Goal: Task Accomplishment & Management: Complete application form

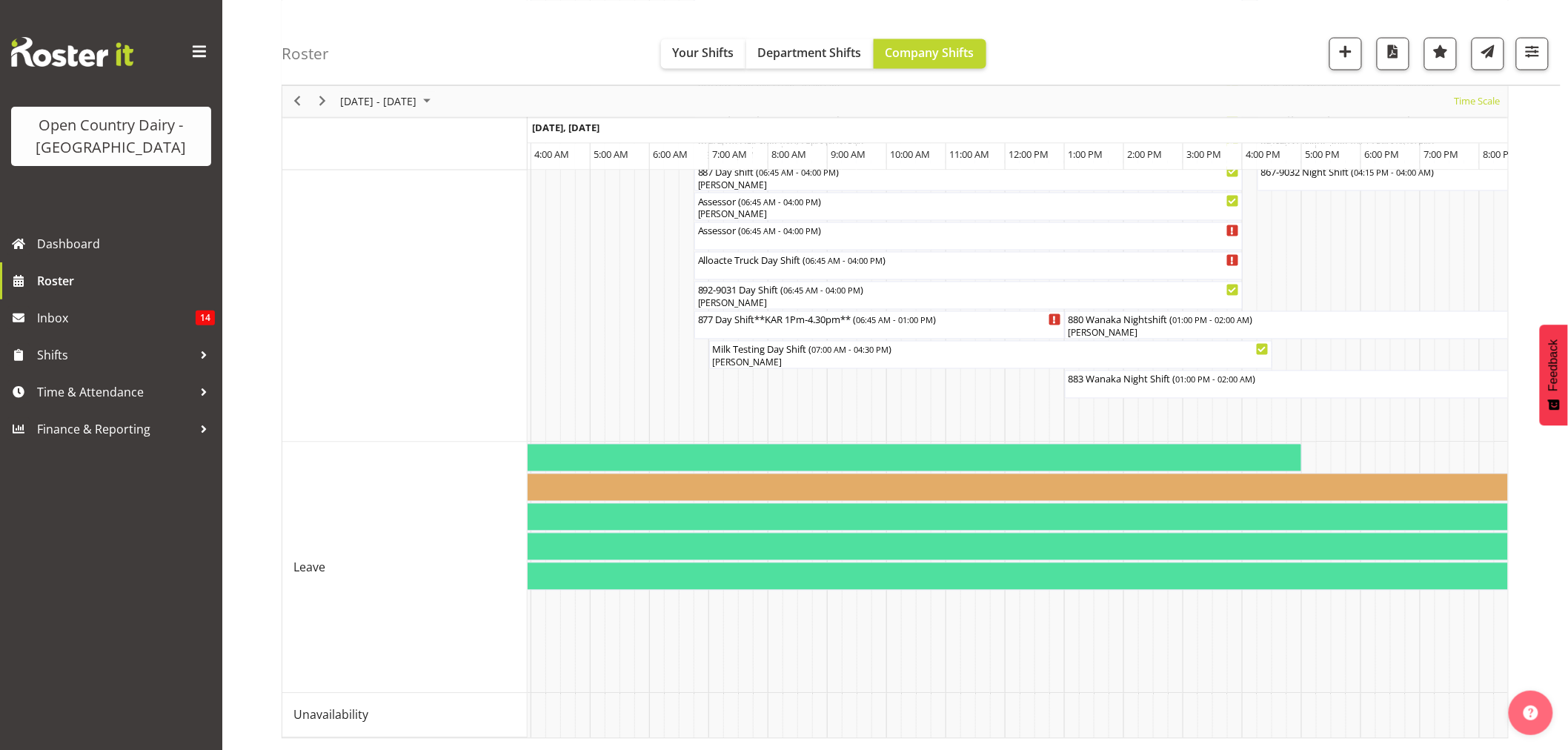
scroll to position [0, 5883]
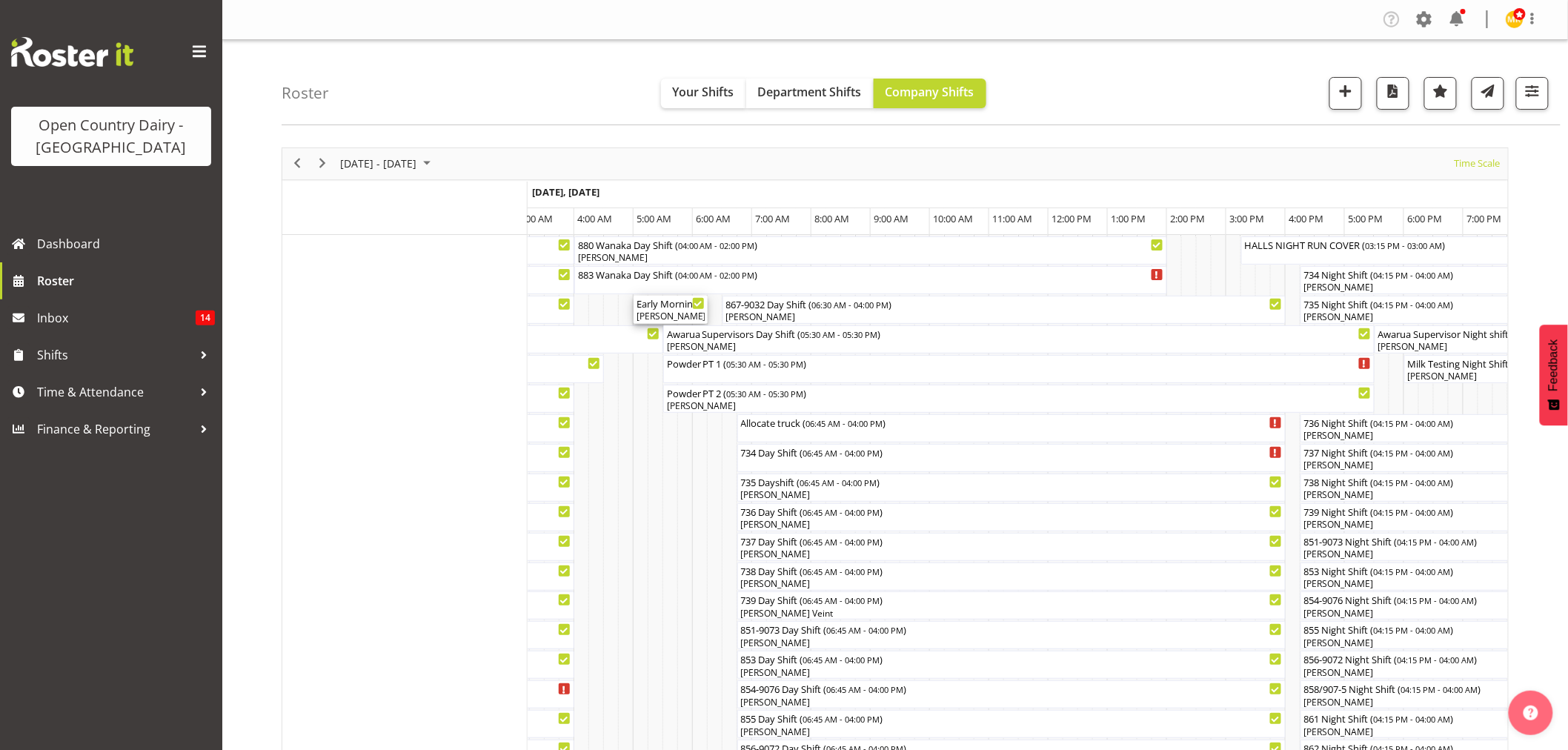
click at [663, 315] on div "[PERSON_NAME], [PERSON_NAME]" at bounding box center [670, 316] width 68 height 13
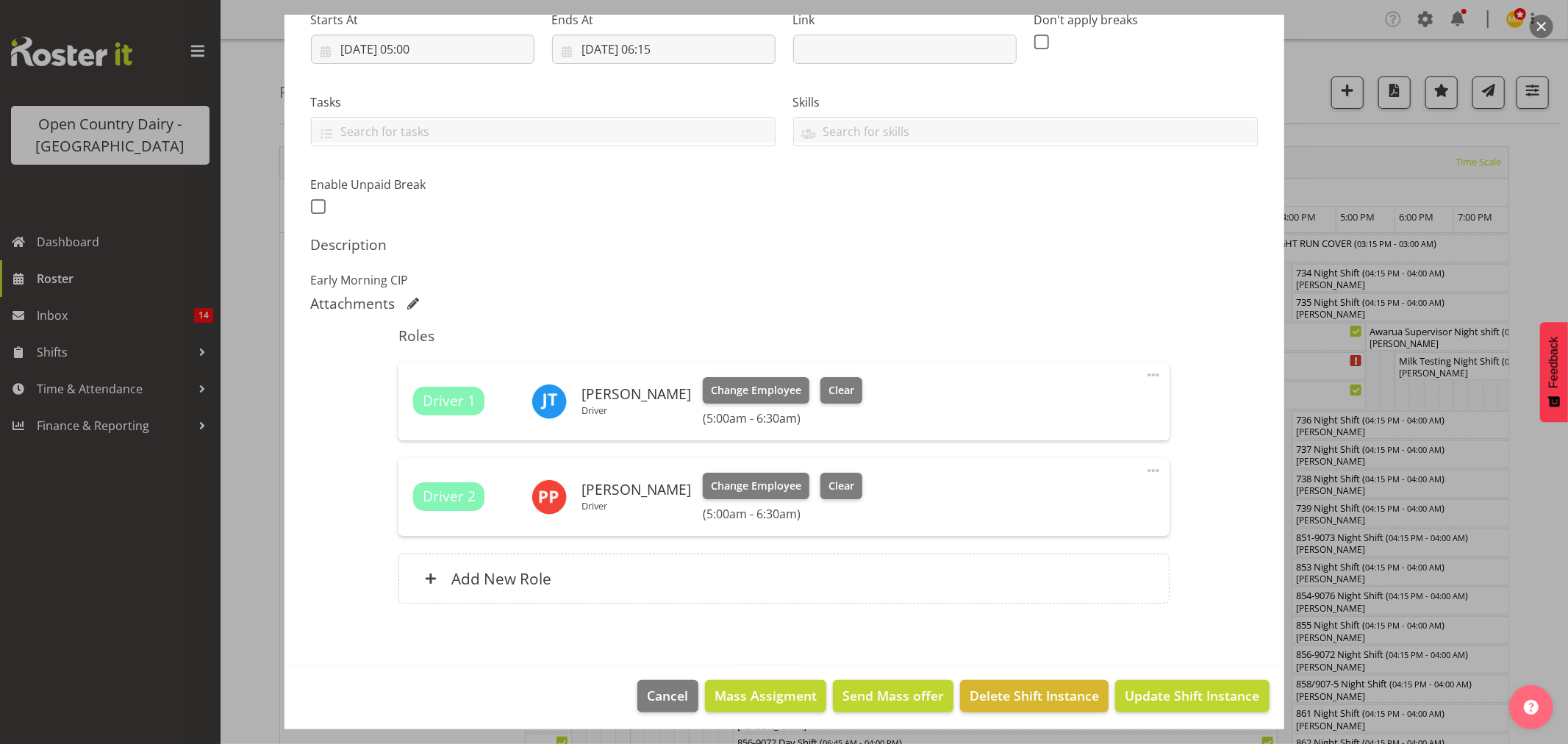
scroll to position [251, 0]
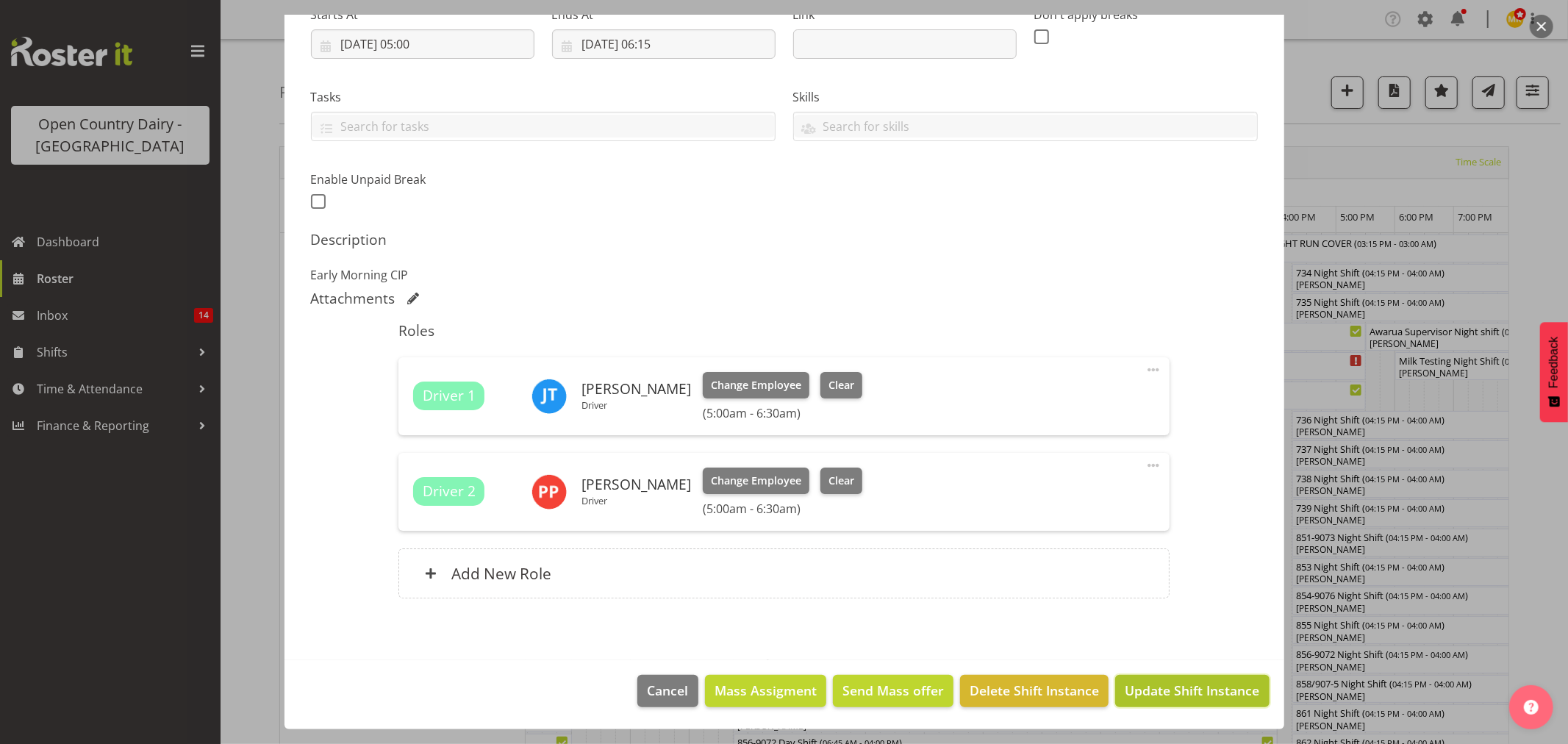
click at [1149, 699] on span "Update Shift Instance" at bounding box center [1192, 691] width 134 height 19
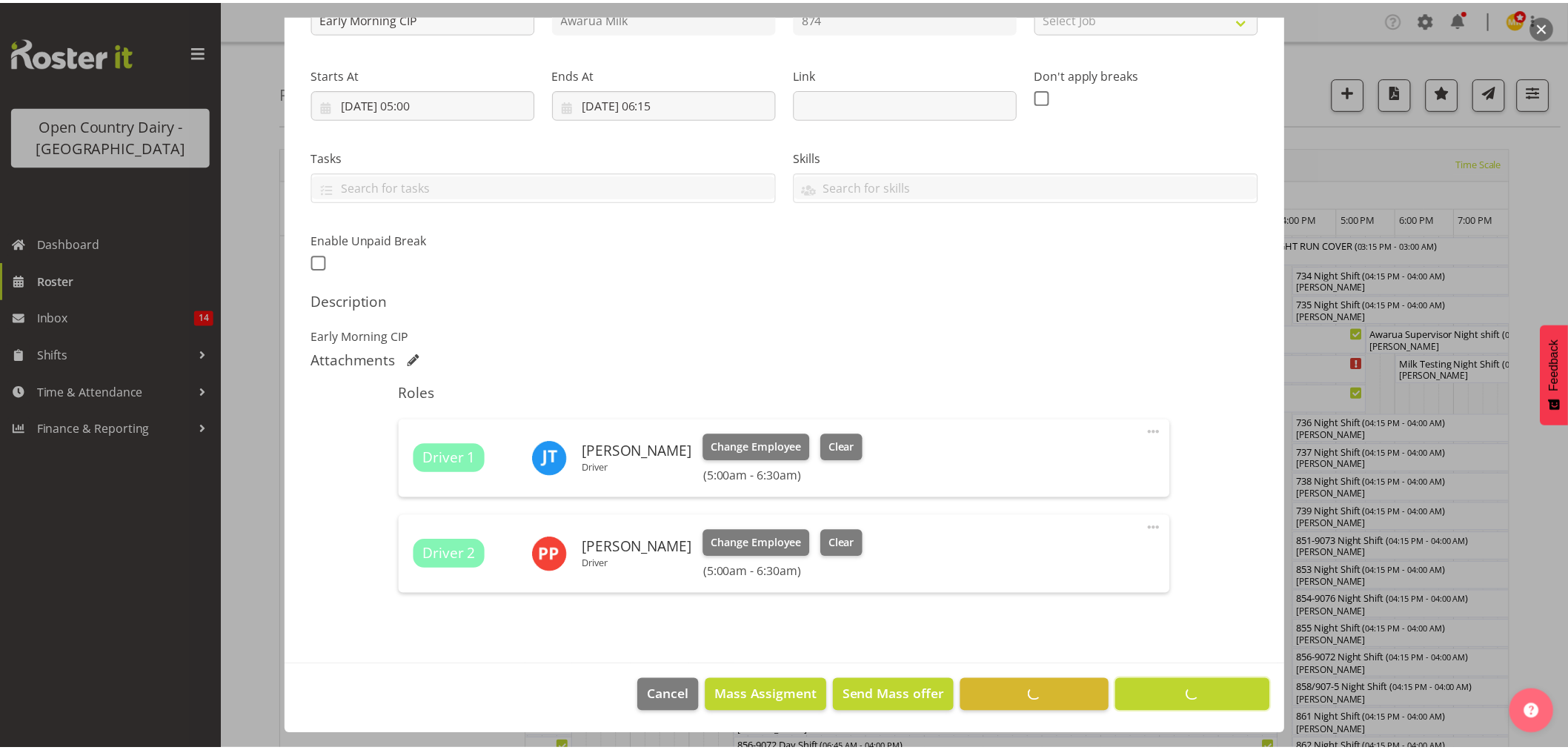
scroll to position [194, 0]
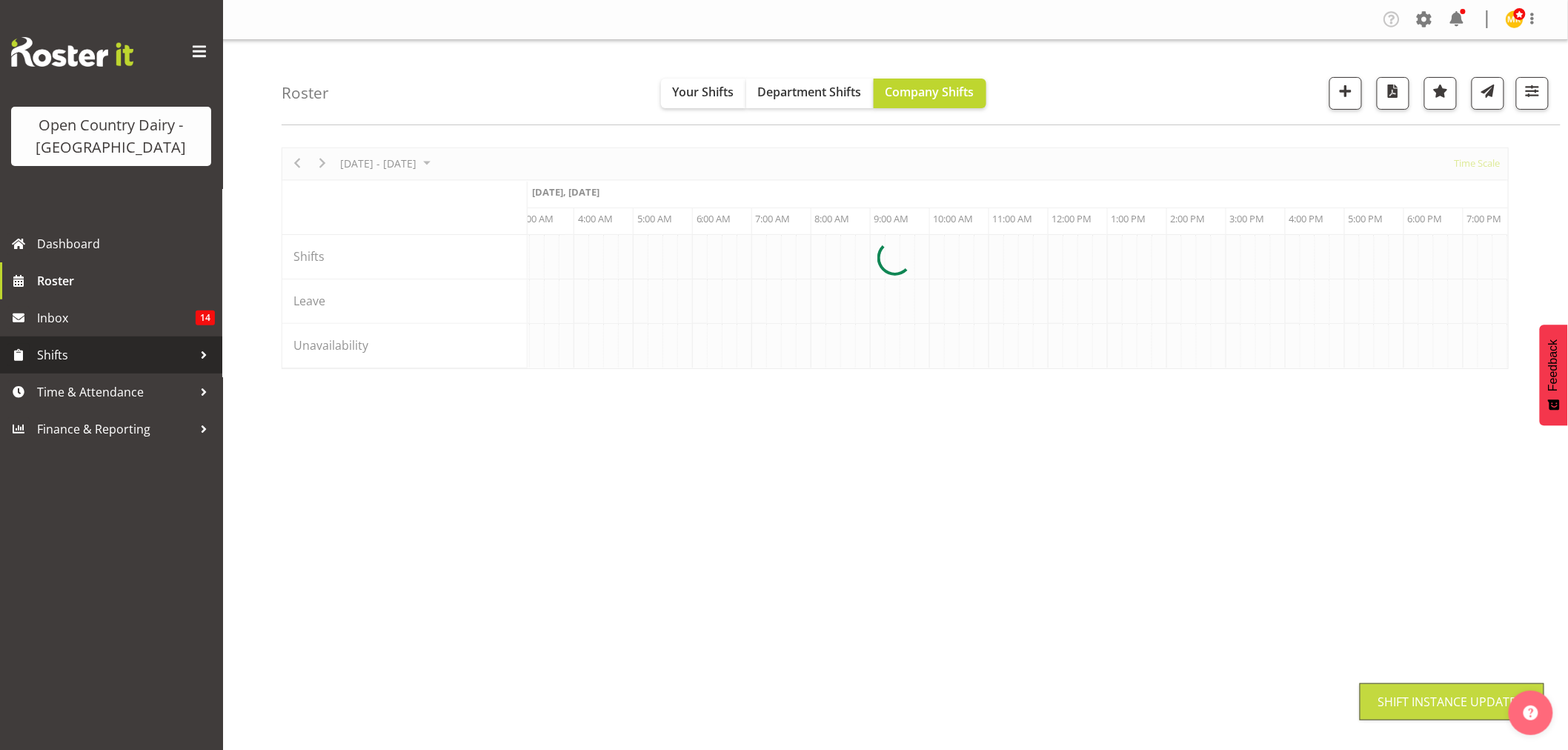
click at [116, 351] on span "Shifts" at bounding box center [115, 355] width 156 height 22
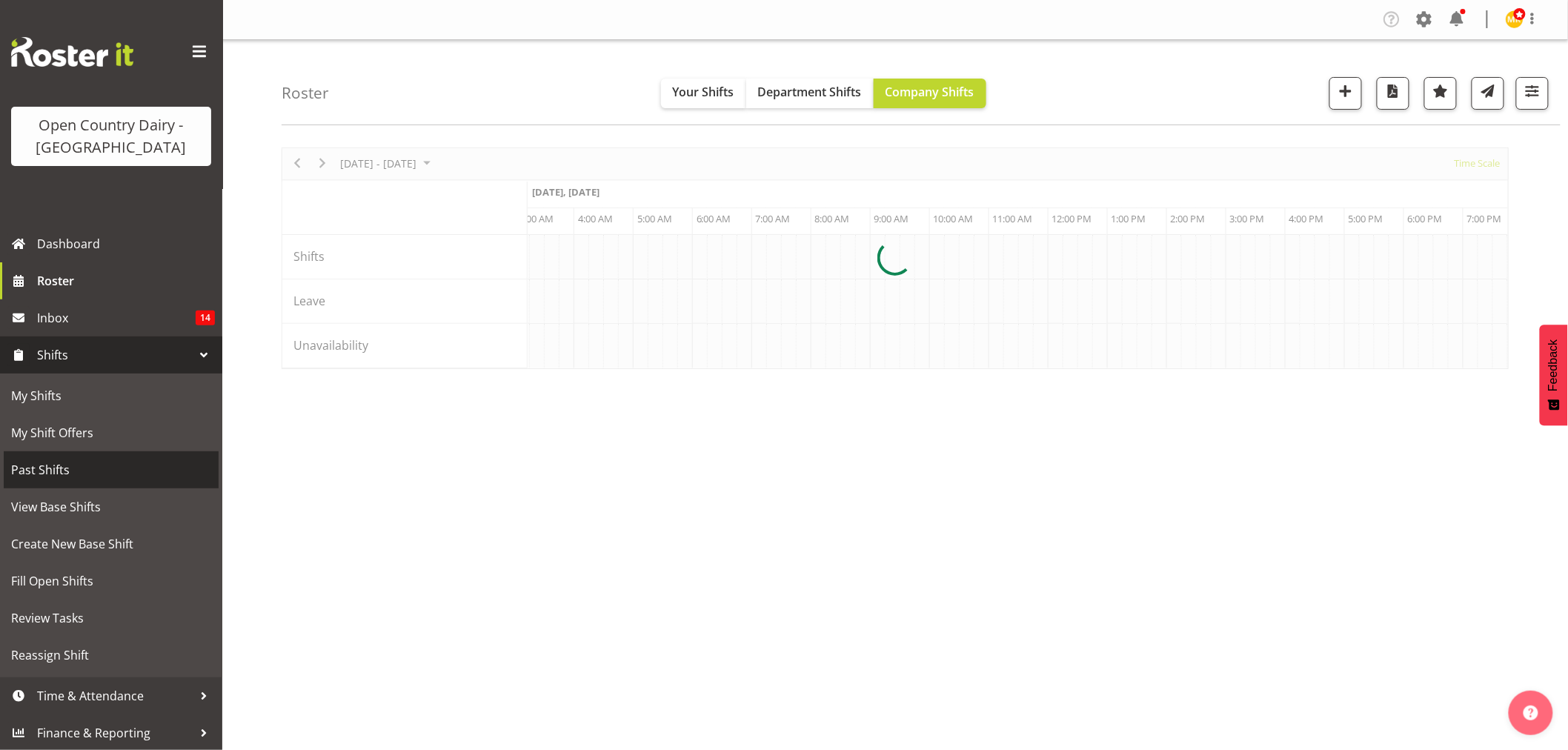
click at [193, 356] on div at bounding box center [204, 355] width 22 height 22
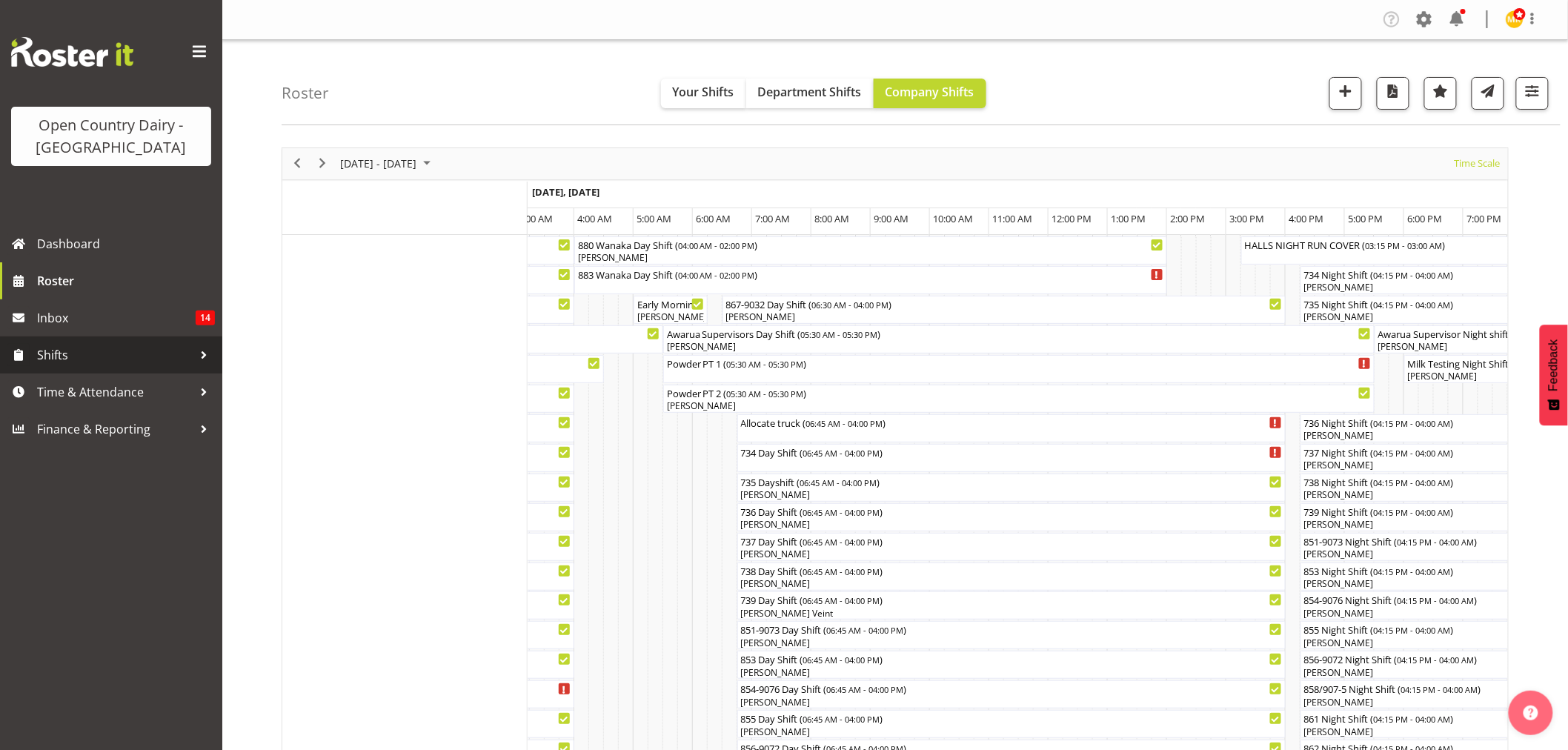
scroll to position [0, 0]
click at [175, 385] on span "Time & Attendance" at bounding box center [115, 392] width 156 height 22
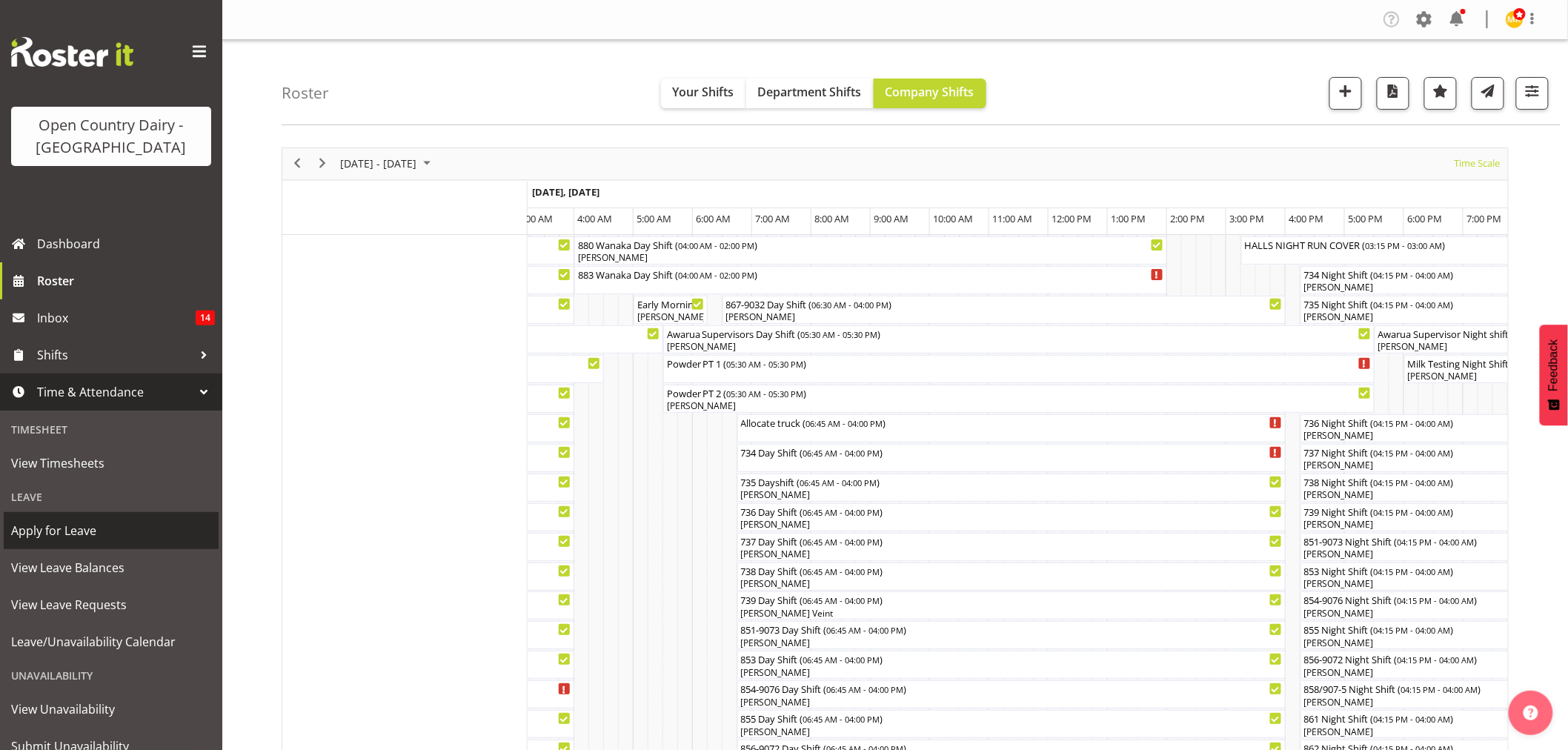
click at [61, 517] on link "Apply for Leave" at bounding box center [111, 531] width 215 height 37
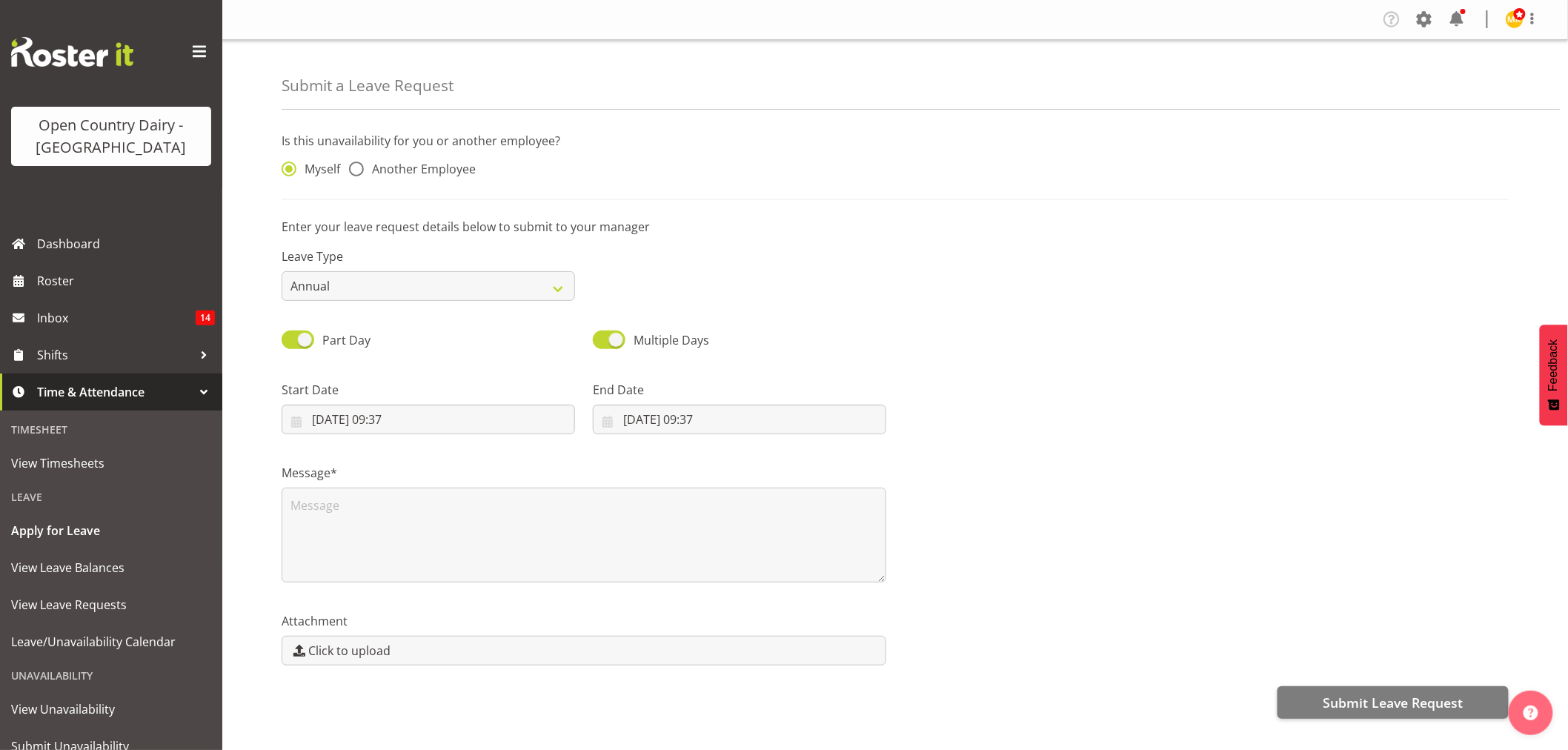
click at [408, 182] on div "Myself Another Employee" at bounding box center [428, 165] width 311 height 49
click at [402, 172] on span "Another Employee" at bounding box center [420, 169] width 112 height 15
click at [359, 172] on input "Another Employee" at bounding box center [354, 169] width 10 height 10
radio input "true"
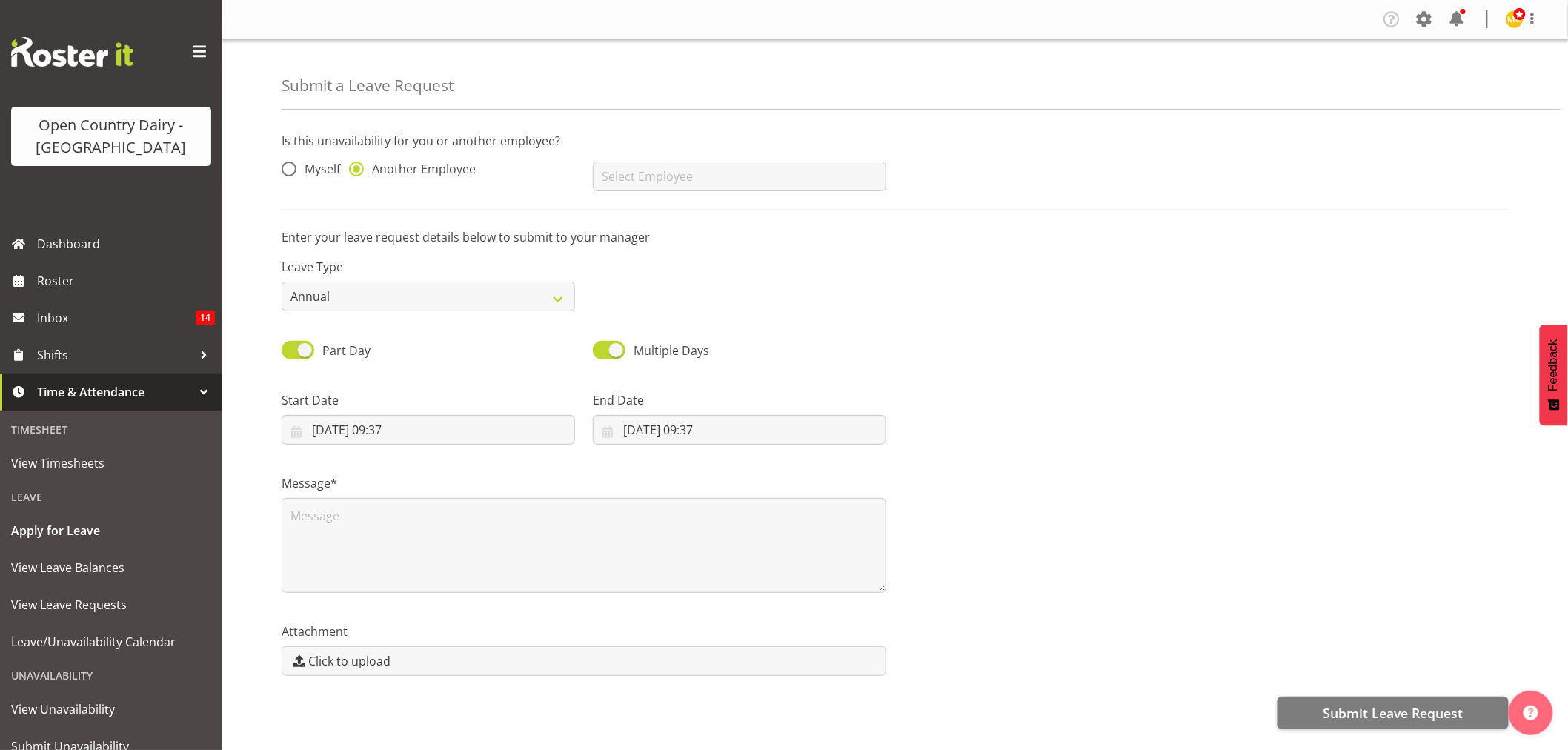
click at [668, 194] on div "Alan Rolton Andrew Muir Andrew Henderson Andrew Poole Andrew Crawford Andy Earn…" at bounding box center [740, 170] width 311 height 59
click at [662, 187] on input "text" at bounding box center [740, 176] width 294 height 30
click at [736, 224] on link "[PERSON_NAME]" at bounding box center [740, 214] width 294 height 27
type input "[PERSON_NAME]"
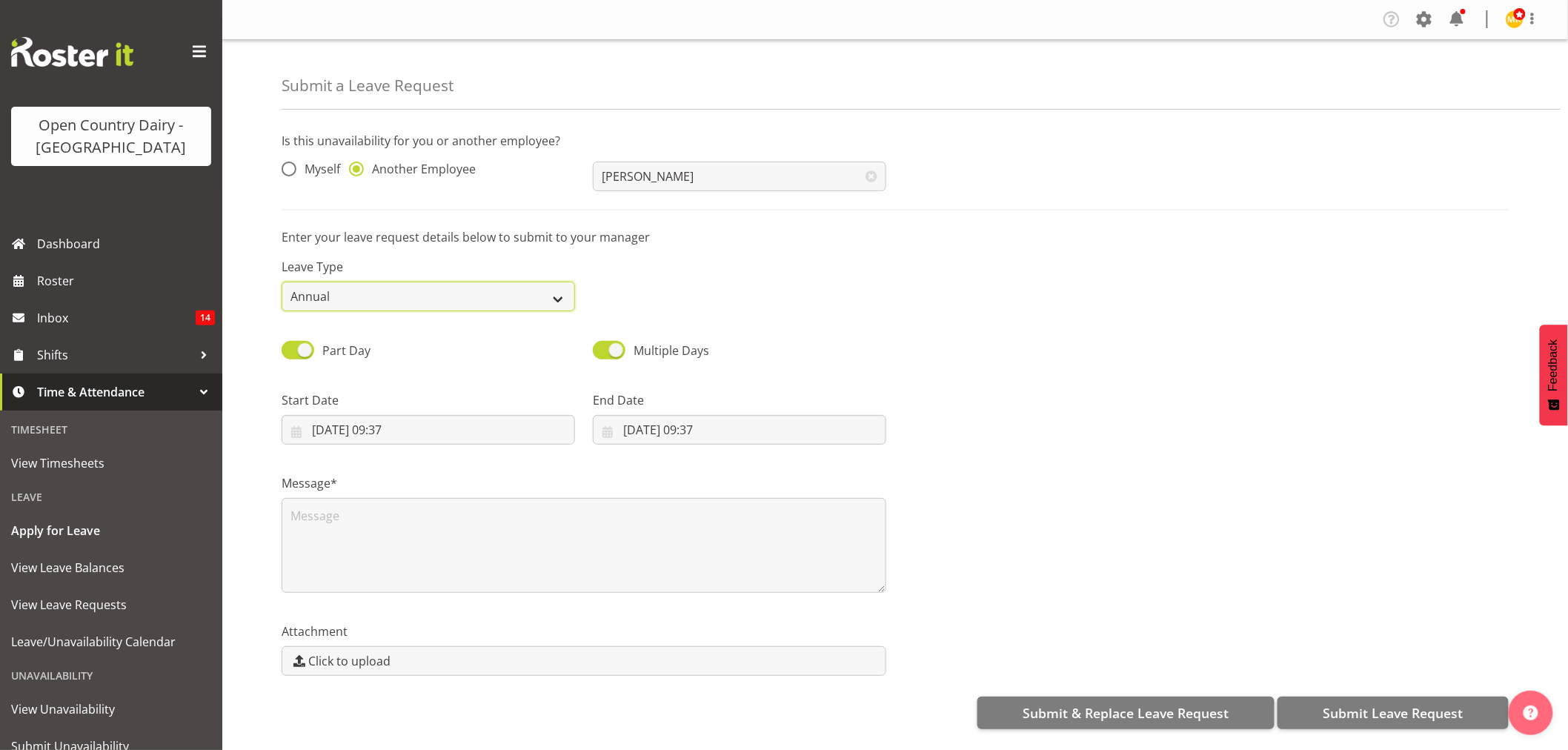
click at [455, 301] on select "Annual Sick Leave Without Pay Bereavement Domestic Violence Parental Jury Servi…" at bounding box center [428, 297] width 294 height 30
select select "Sick"
click at [282, 282] on select "Annual Sick Leave Without Pay Bereavement Domestic Violence Parental Jury Servi…" at bounding box center [428, 297] width 294 height 30
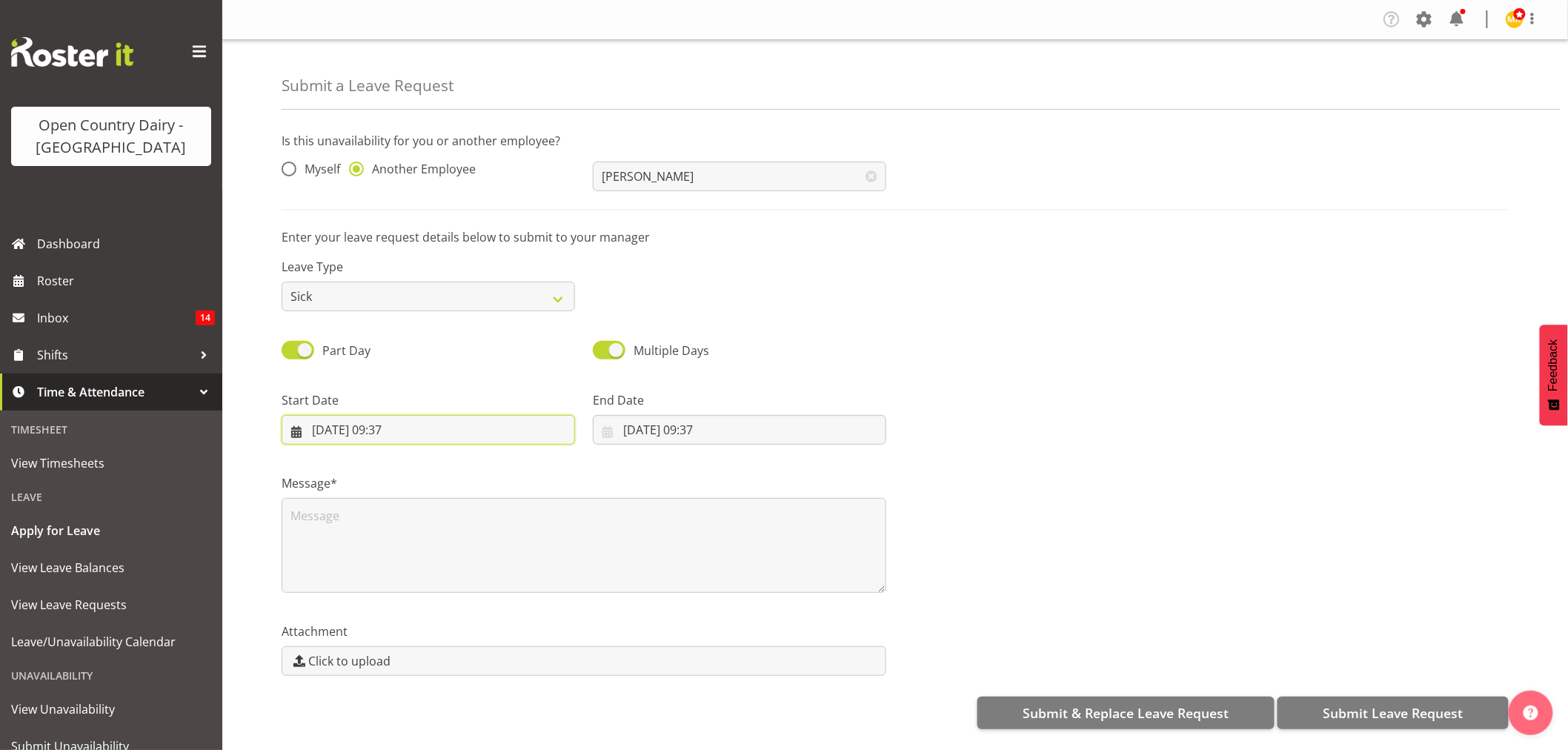
click at [409, 423] on input "22/09/2025, 09:37" at bounding box center [428, 430] width 294 height 30
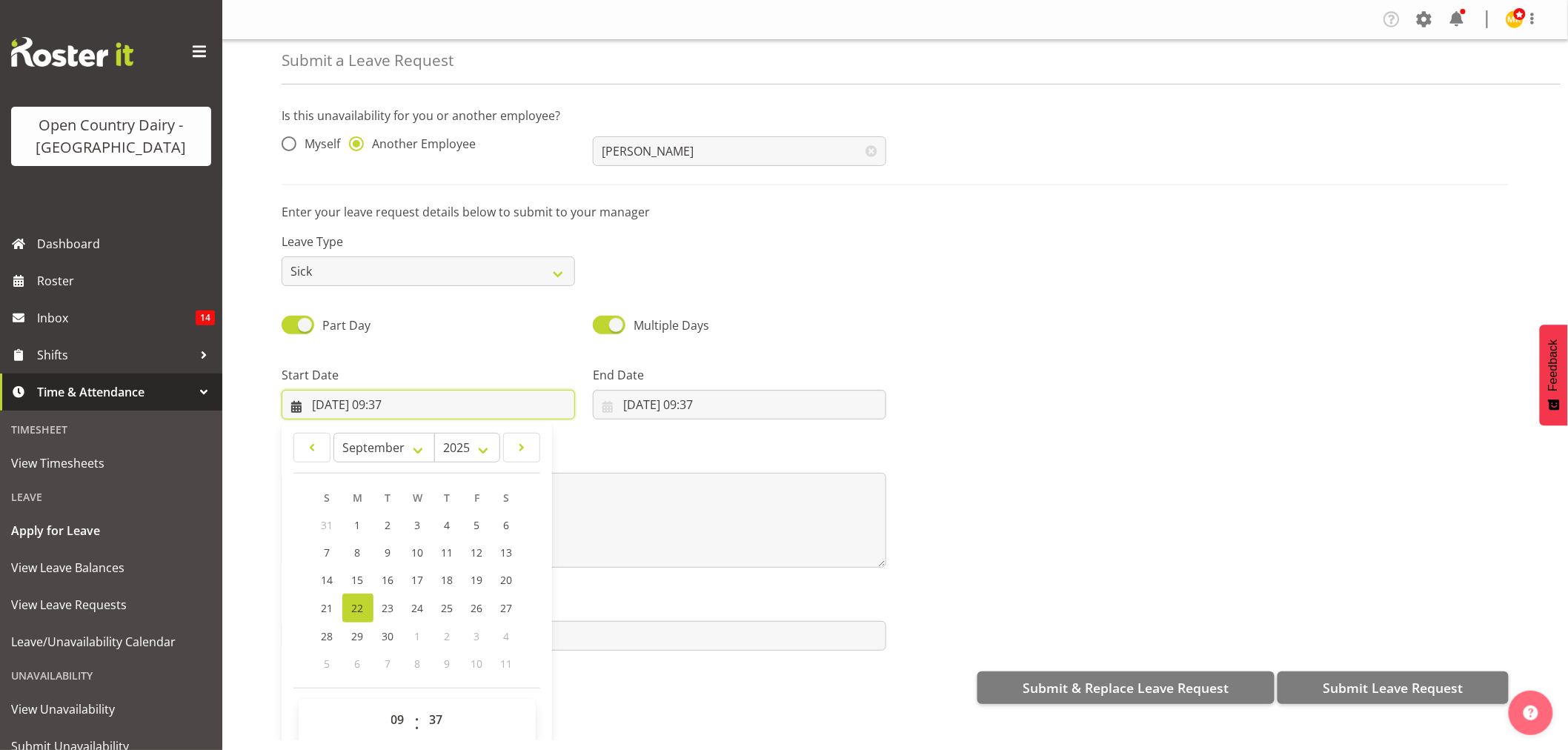
scroll to position [42, 0]
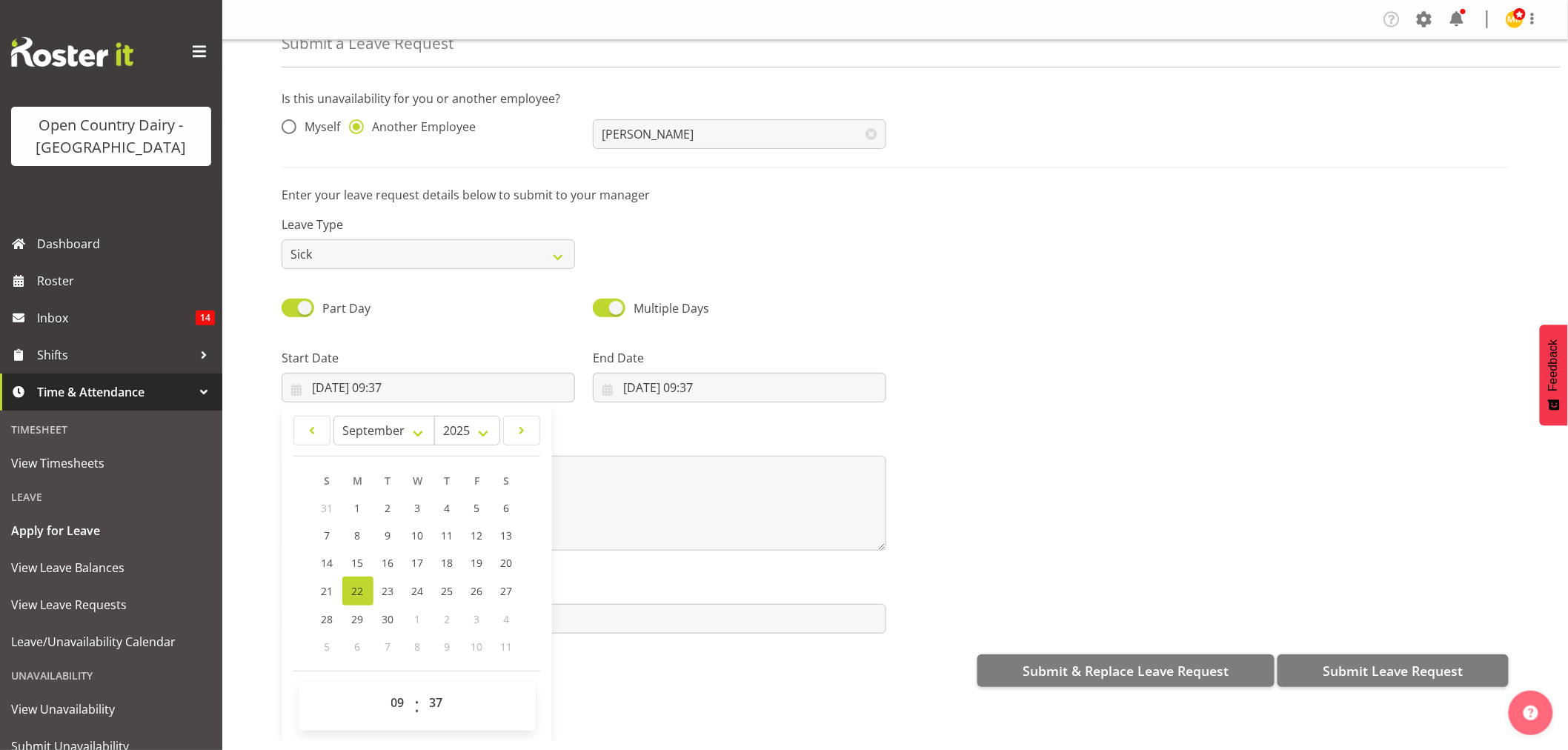
click at [399, 686] on div "00 01 02 03 04 05 06 07 08 09 10 11 12 13 14 15 16 17 18 19 20 21 22 23 : 00 01…" at bounding box center [416, 706] width 237 height 49
click at [402, 693] on select "00 01 02 03 04 05 06 07 08 09 10 11 12 13 14 15 16 17 18 19 20 21 22 23" at bounding box center [399, 703] width 34 height 30
select select "16"
click at [383, 688] on select "00 01 02 03 04 05 06 07 08 09 10 11 12 13 14 15 16 17 18 19 20 21 22 23" at bounding box center [399, 703] width 34 height 30
type input "22/09/2025, 16:37"
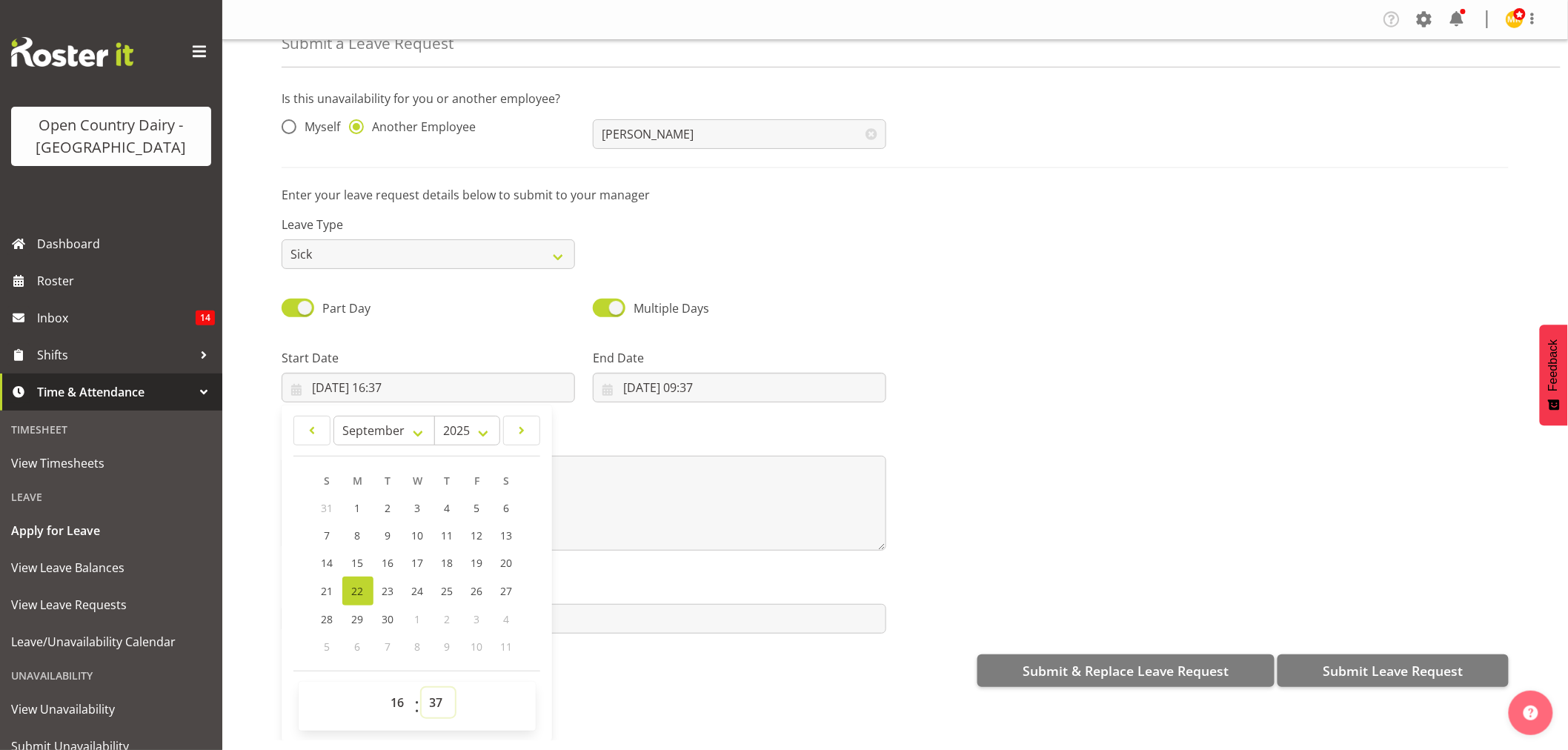
click at [433, 713] on select "00 01 02 03 04 05 06 07 08 09 10 11 12 13 14 15 16 17 18 19 20 21 22 23 24 25 2…" at bounding box center [438, 703] width 34 height 30
drag, startPoint x: 443, startPoint y: 698, endPoint x: 446, endPoint y: 688, distance: 10.4
click at [443, 698] on select "00 01 02 03 04 05 06 07 08 09 10 11 12 13 14 15 16 17 18 19 20 21 22 23 24 25 2…" at bounding box center [438, 703] width 34 height 30
select select "0"
click at [422, 688] on select "00 01 02 03 04 05 06 07 08 09 10 11 12 13 14 15 16 17 18 19 20 21 22 23 24 25 2…" at bounding box center [438, 703] width 34 height 30
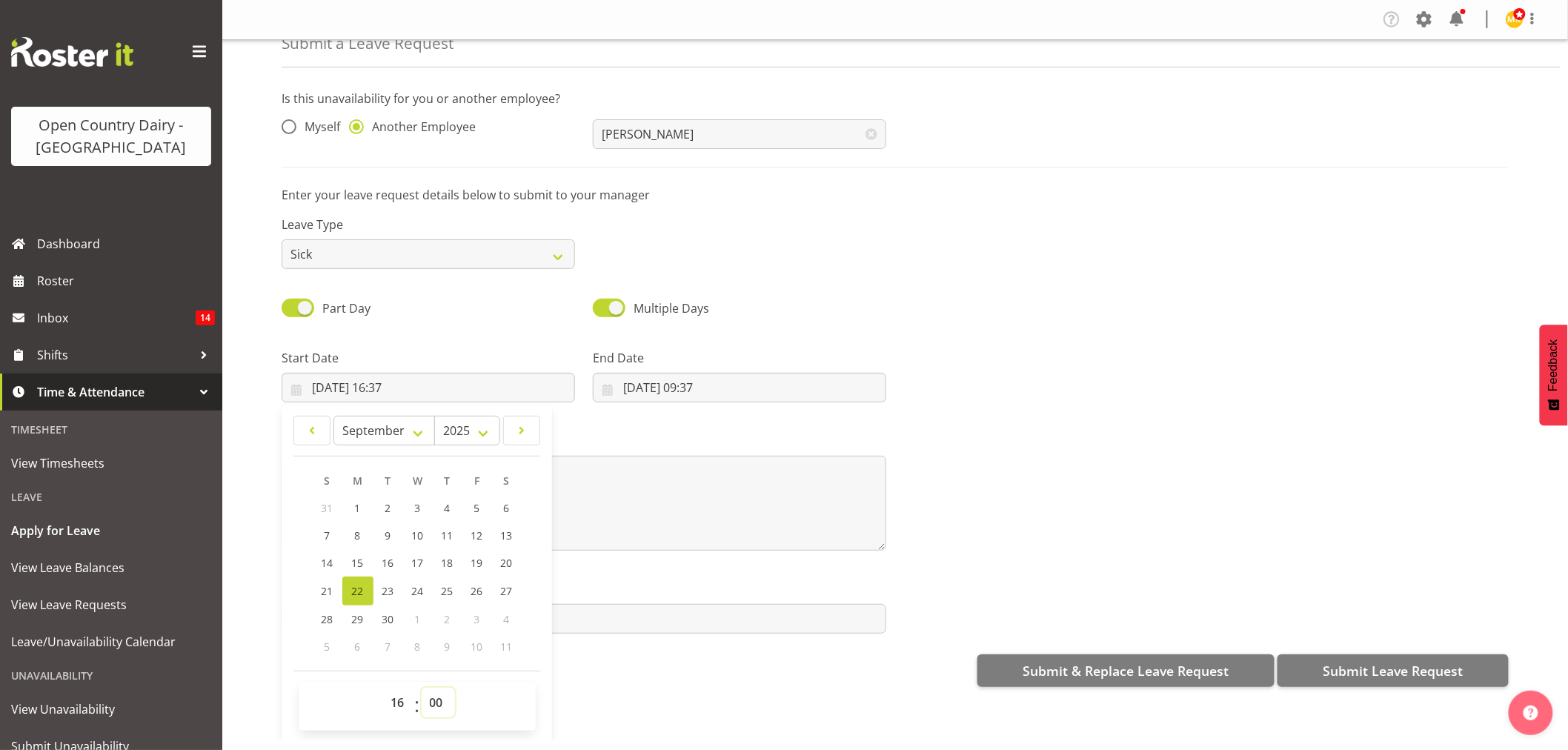
type input "22/09/2025, 16:00"
click at [699, 391] on input "22/09/2025, 09:37" at bounding box center [740, 388] width 294 height 30
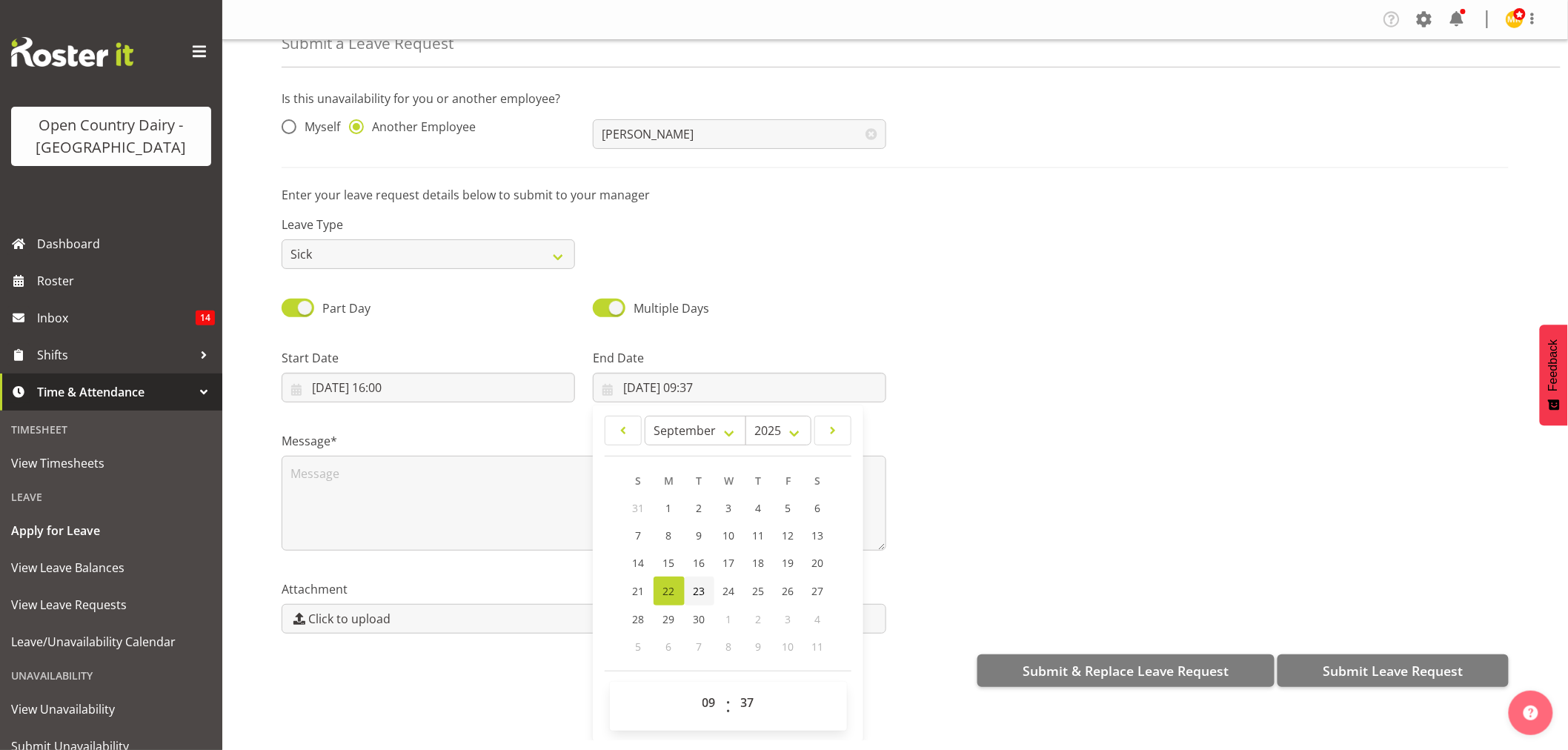
click at [688, 586] on link "23" at bounding box center [700, 591] width 30 height 29
type input "23/09/2025, 09:37"
click at [517, 485] on textarea at bounding box center [584, 503] width 605 height 95
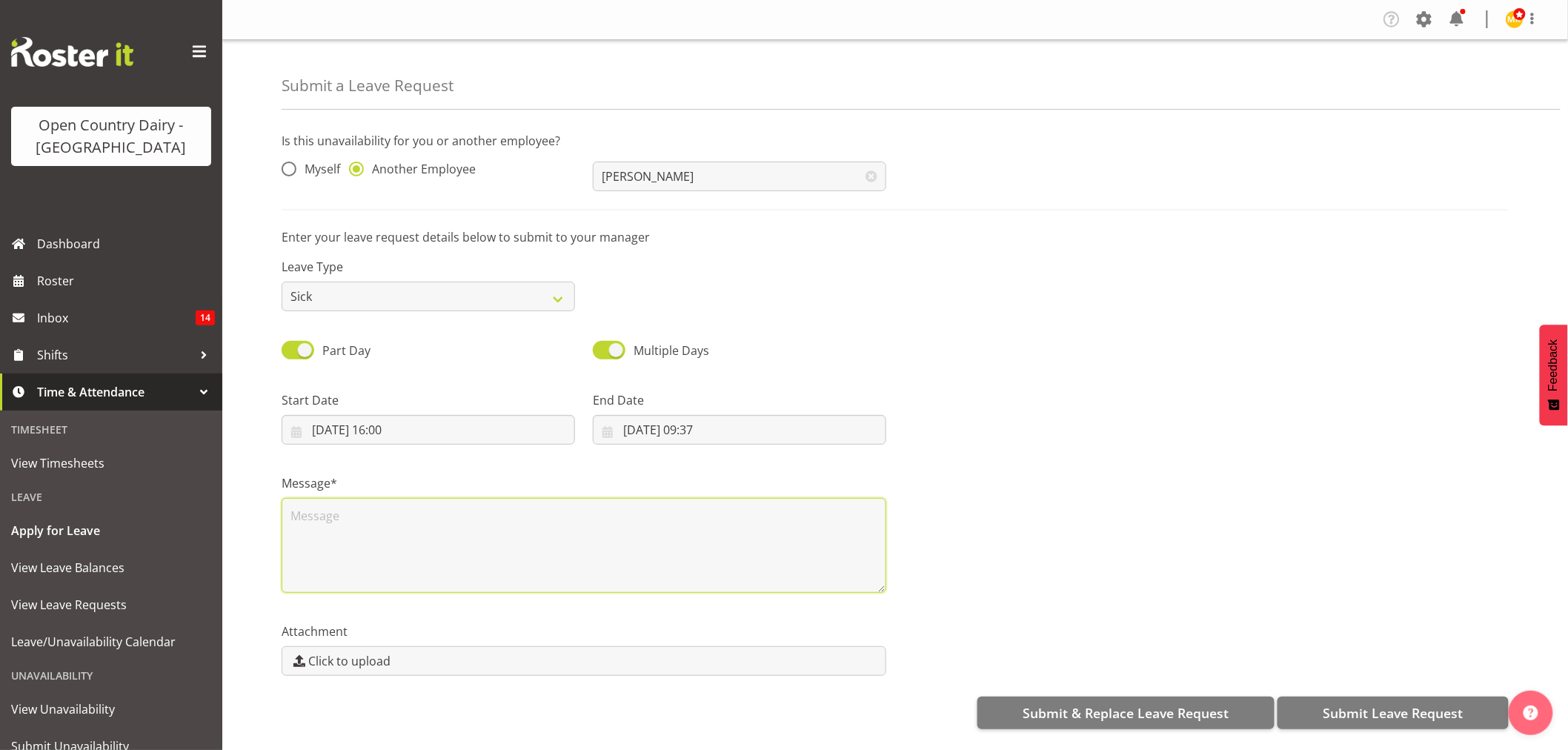
scroll to position [0, 0]
click at [413, 512] on textarea "Stucky has called in si" at bounding box center [584, 545] width 605 height 95
type textarea "Stucky has called in sick"
click at [1408, 721] on span "Submit Leave Request" at bounding box center [1392, 713] width 140 height 19
